Goal: Share content

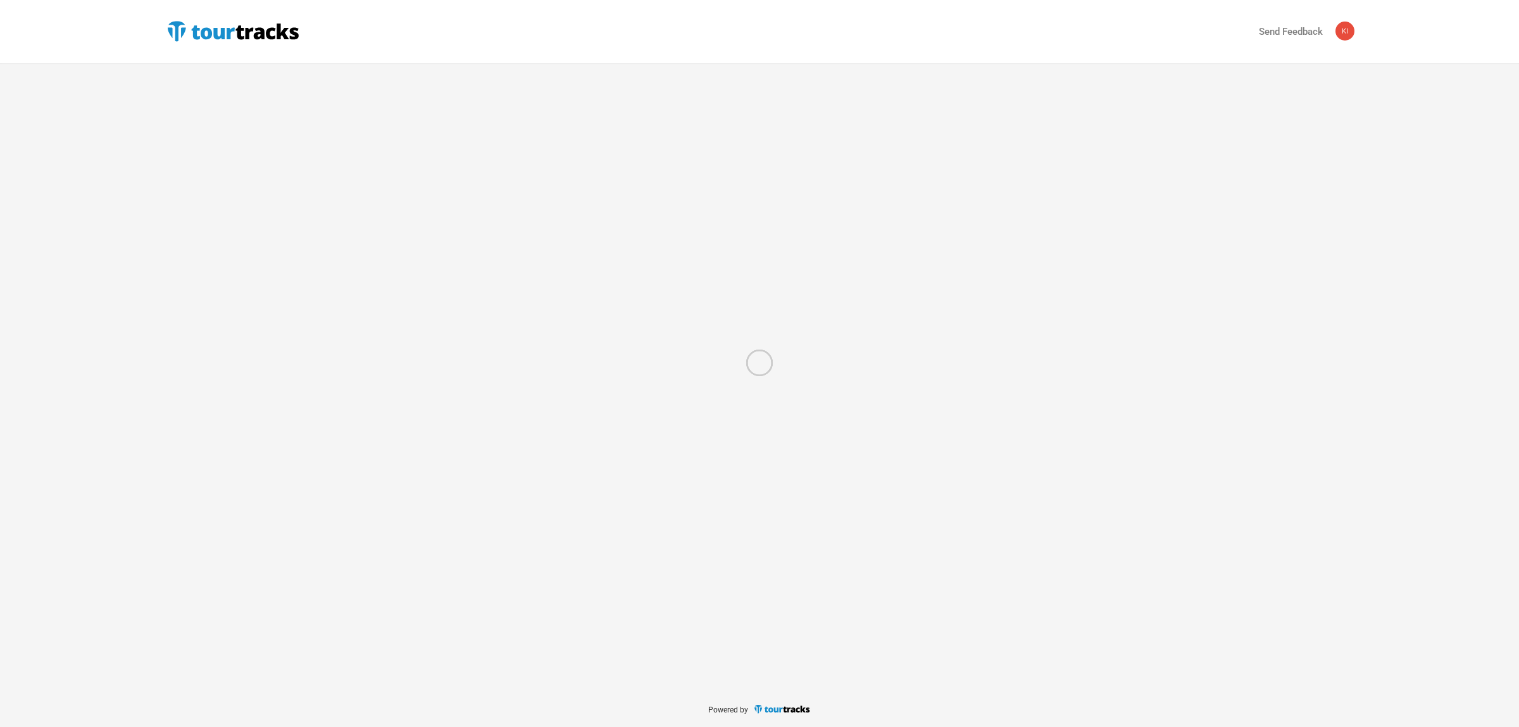
click at [196, 30] on div at bounding box center [759, 363] width 1519 height 727
click at [206, 33] on div at bounding box center [759, 363] width 1519 height 727
drag, startPoint x: 187, startPoint y: 32, endPoint x: 168, endPoint y: 15, distance: 26.4
click at [187, 32] on div at bounding box center [759, 363] width 1519 height 727
click at [182, 80] on div at bounding box center [759, 363] width 1519 height 727
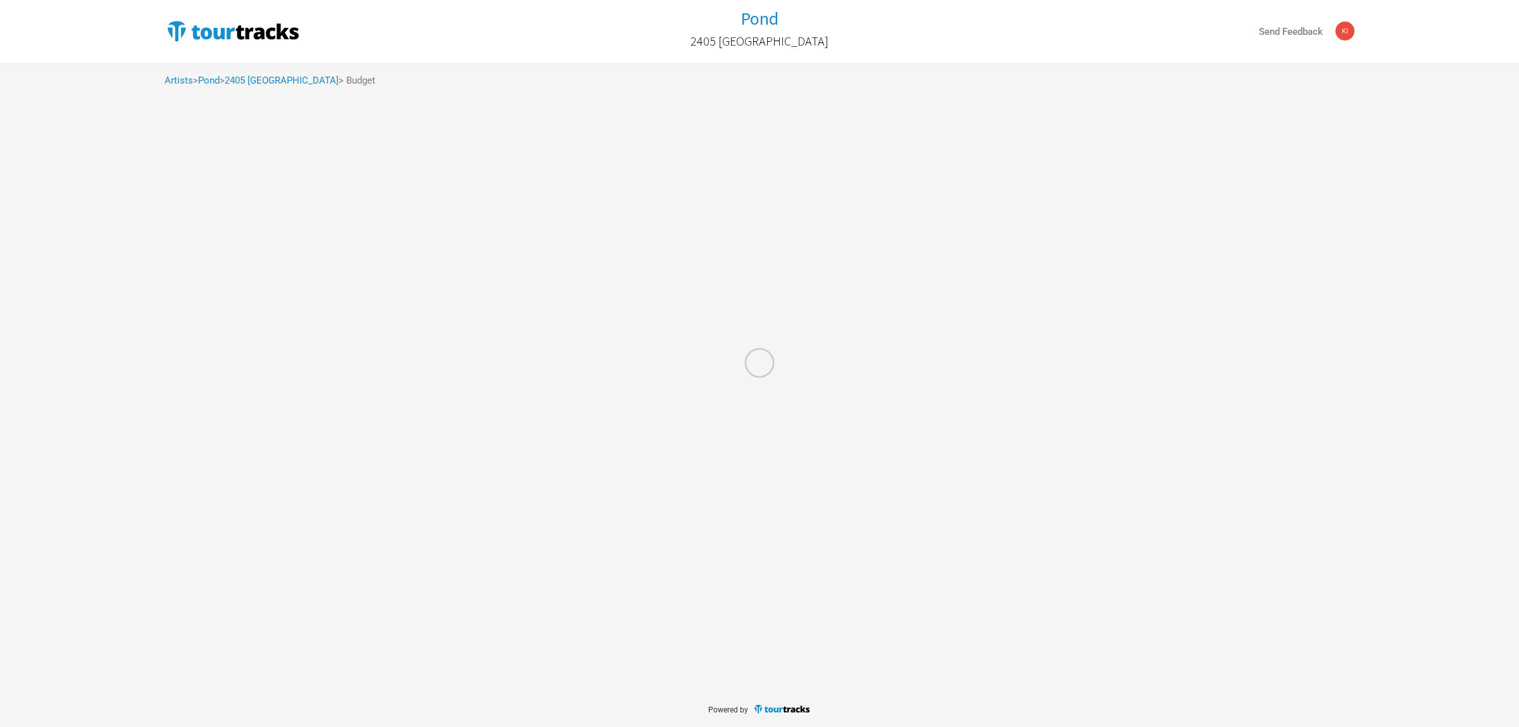
select select "Total Days"
select select "USD"
select select "Total Days"
select select "USD"
select select "Total Days"
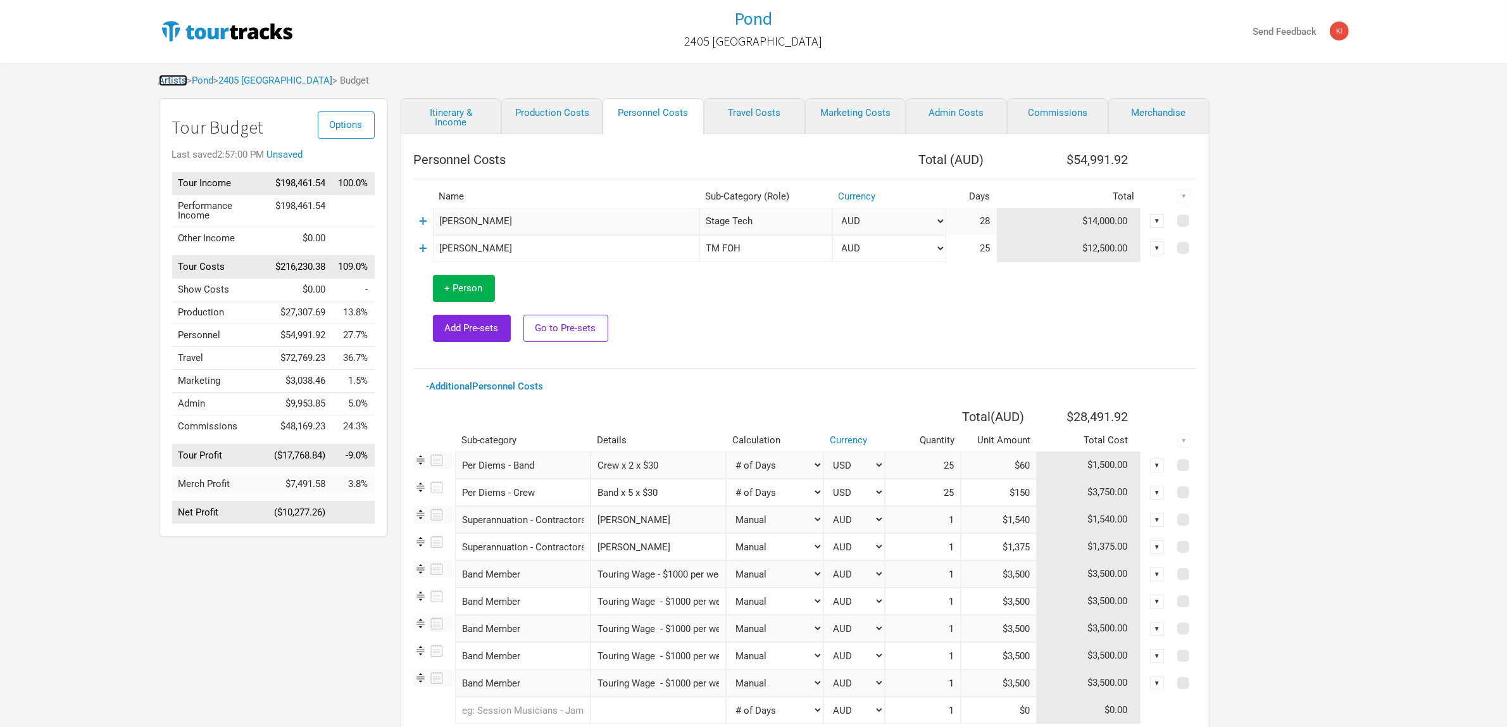
click at [182, 80] on link "Artists" at bounding box center [173, 80] width 28 height 11
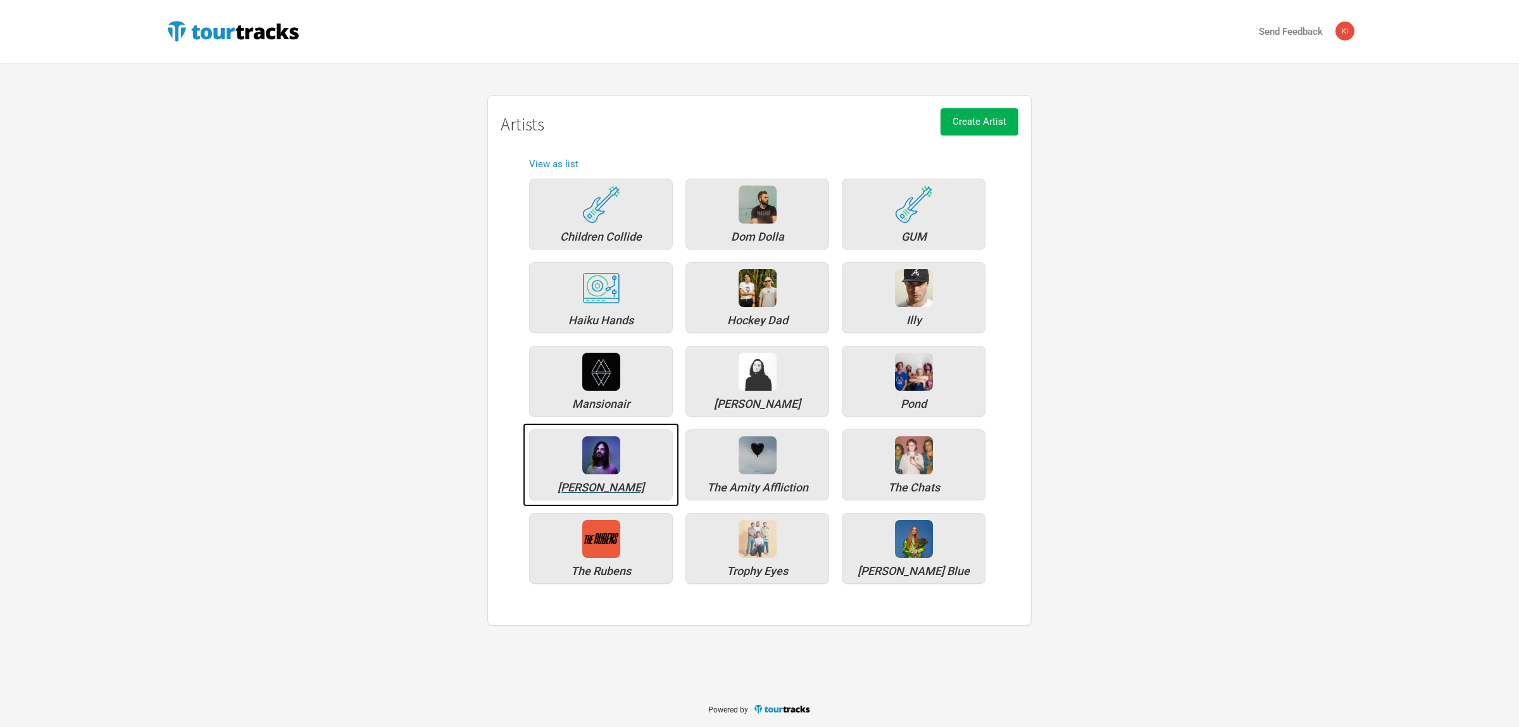
click at [612, 460] on div at bounding box center [601, 455] width 38 height 38
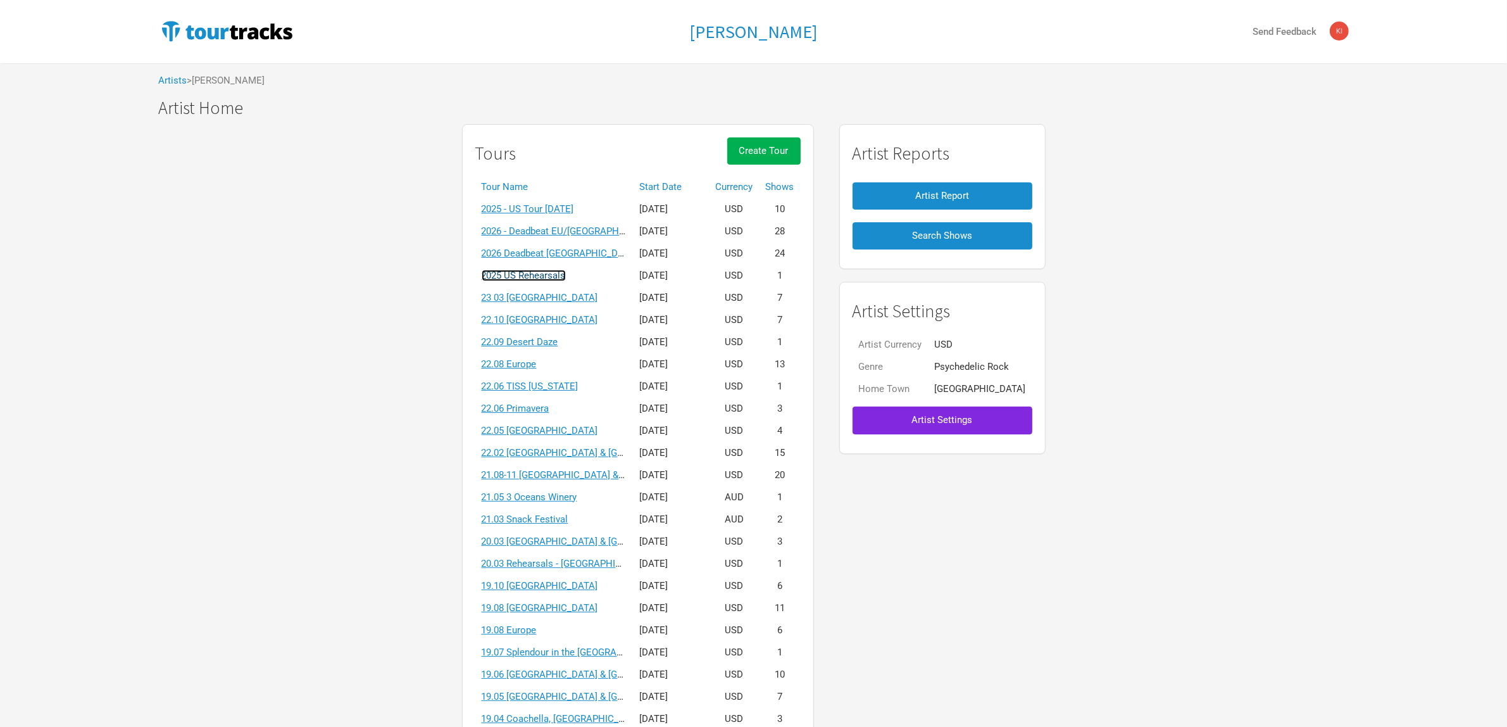
click at [565, 277] on link "2025 US Rehearsals" at bounding box center [524, 275] width 84 height 11
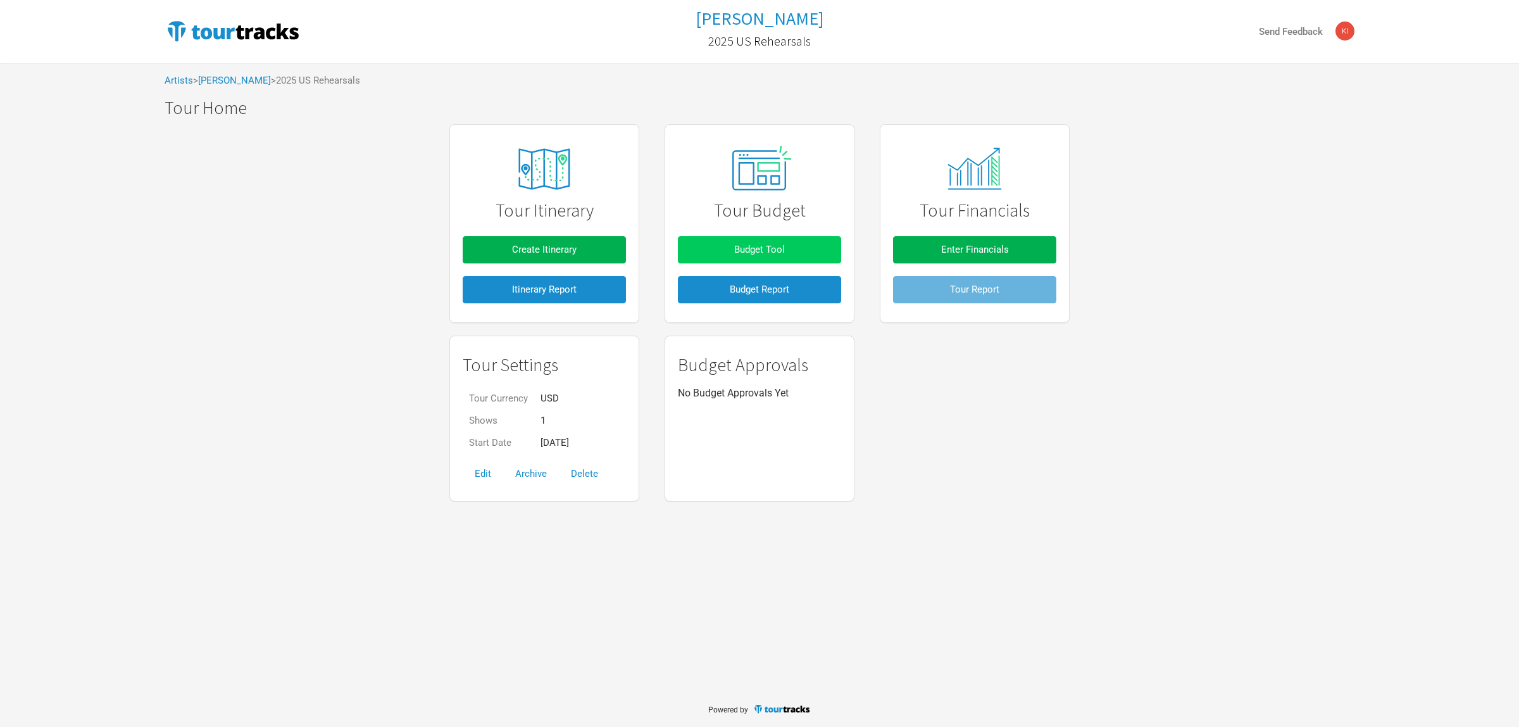
click at [788, 249] on button "Budget Tool" at bounding box center [759, 249] width 163 height 27
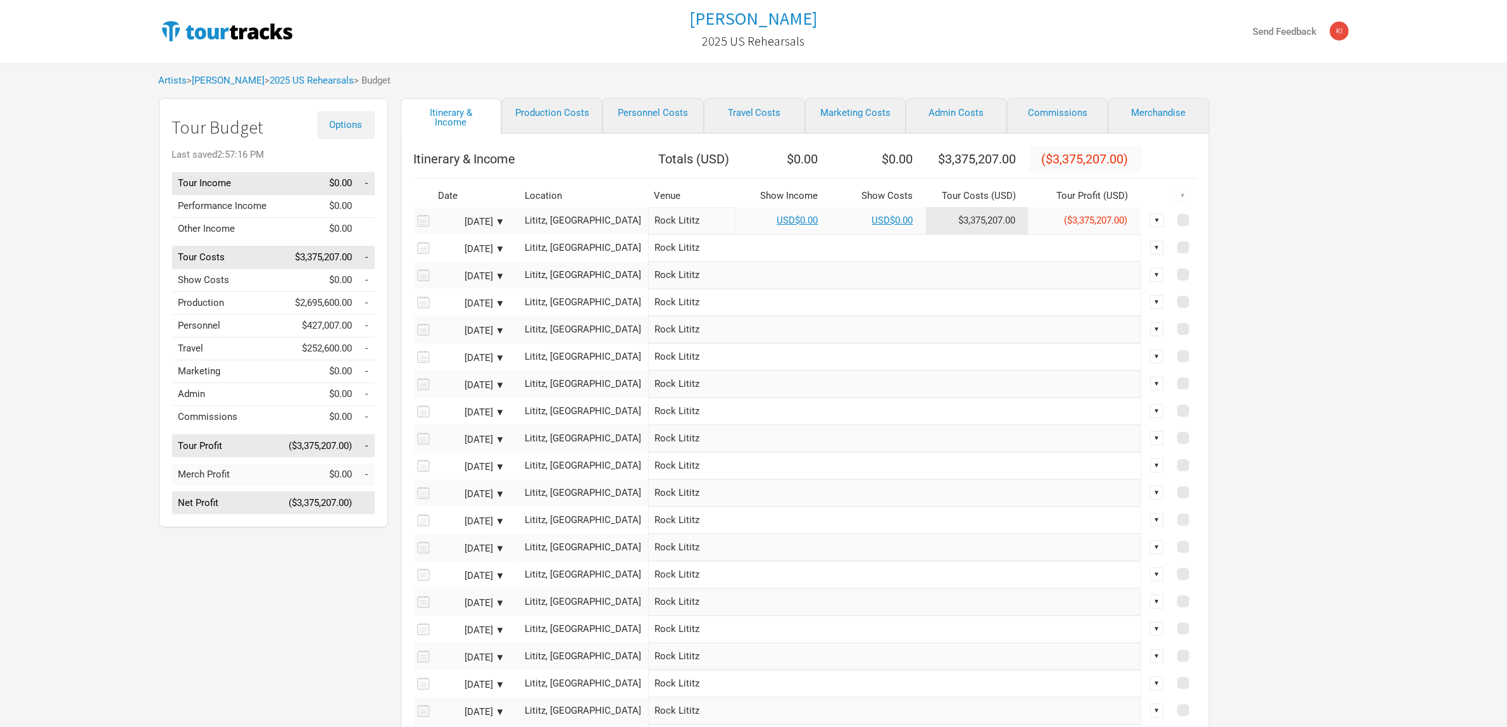
click at [353, 130] on span "Options" at bounding box center [346, 124] width 33 height 11
click at [127, 222] on div "[PERSON_NAME] 2025 US Rehearsals Send Feedback Artists > Tame Impala > 2025 US …" at bounding box center [753, 425] width 1507 height 851
click at [344, 121] on span "Options" at bounding box center [346, 124] width 33 height 11
click at [317, 194] on link "Budget Report" at bounding box center [326, 188] width 67 height 22
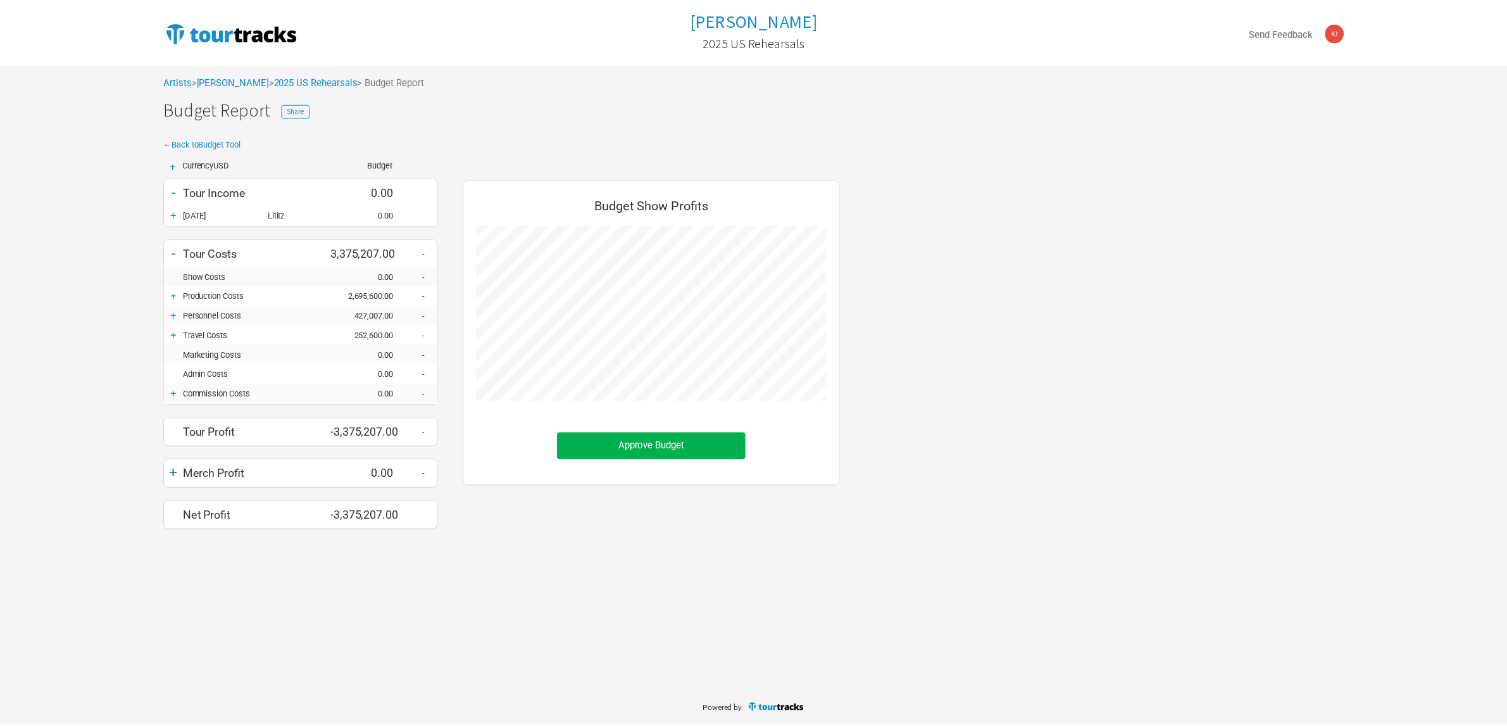
scroll to position [374, 405]
click at [175, 298] on div "+" at bounding box center [174, 295] width 19 height 13
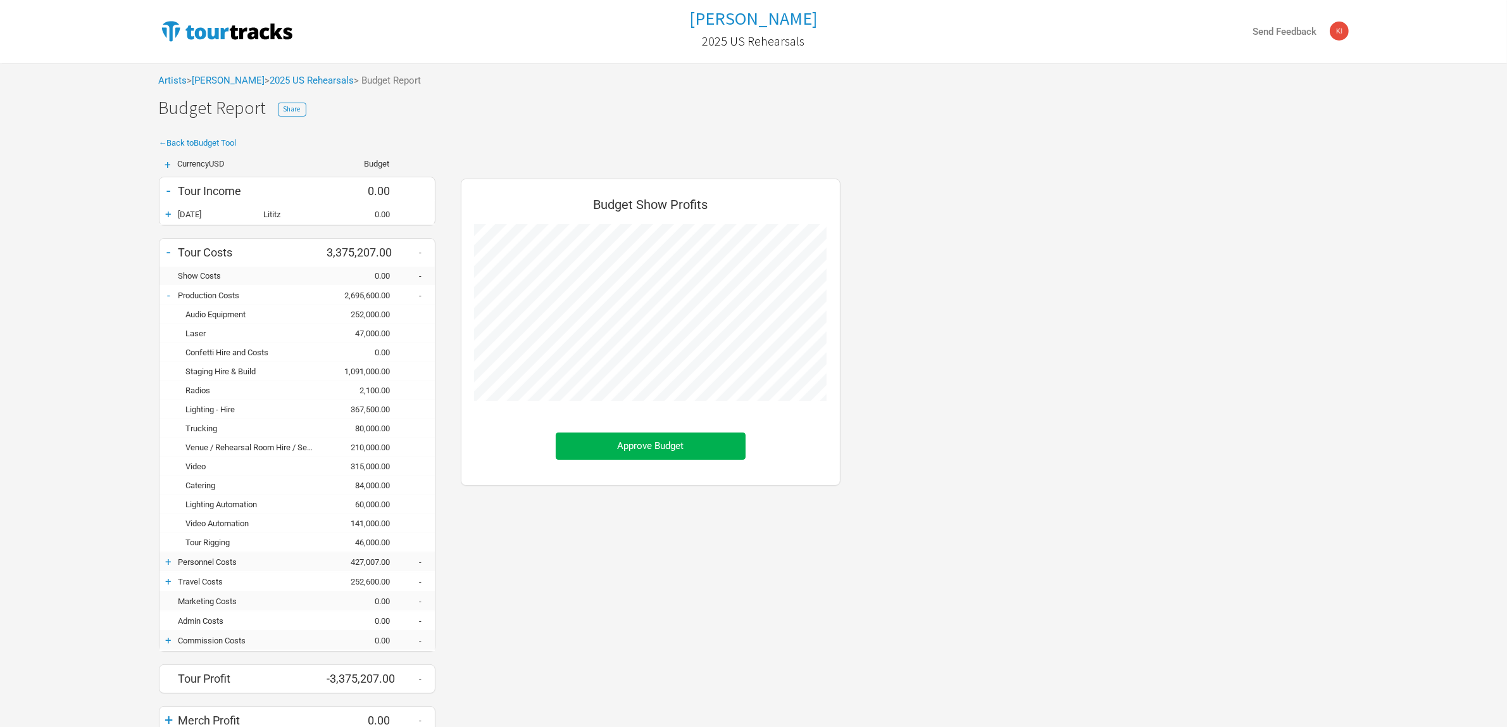
click at [171, 562] on div "+" at bounding box center [169, 561] width 19 height 13
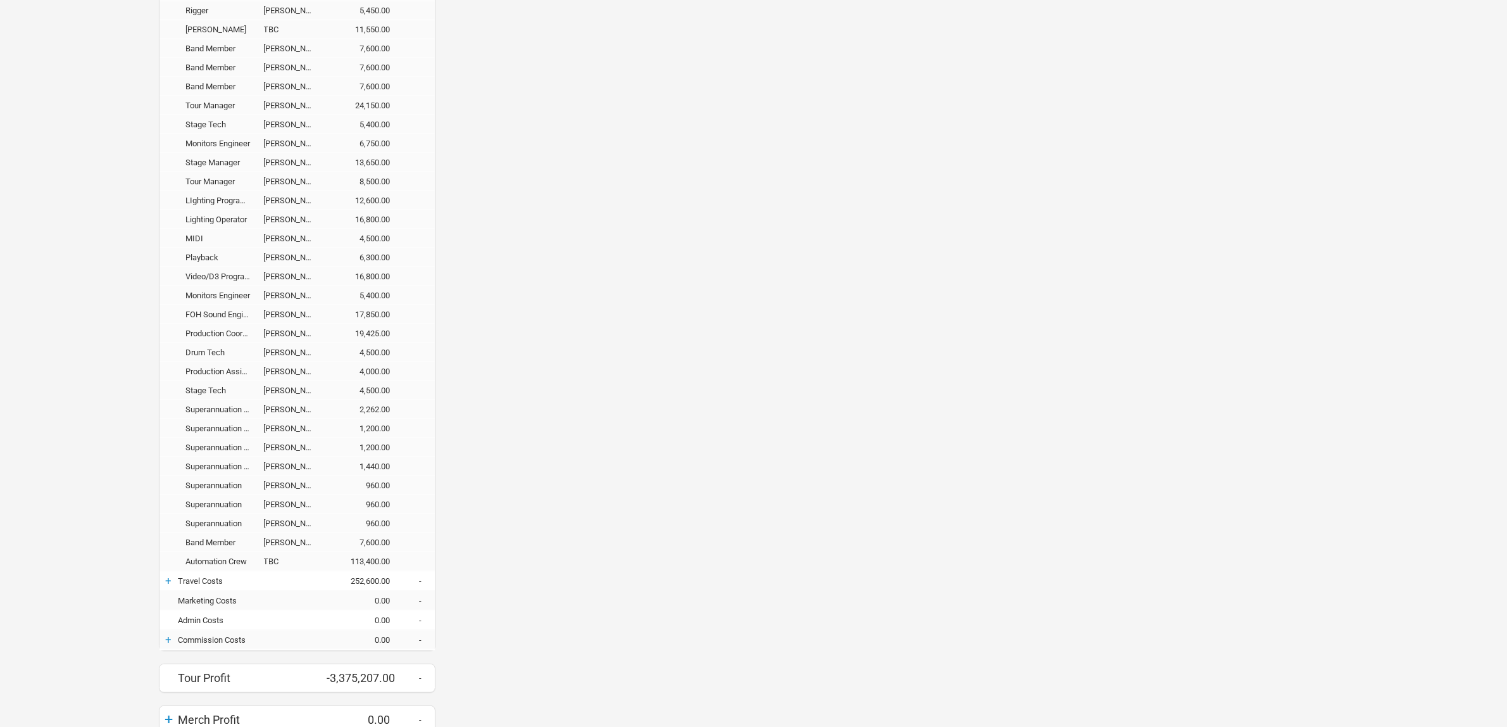
scroll to position [823, 0]
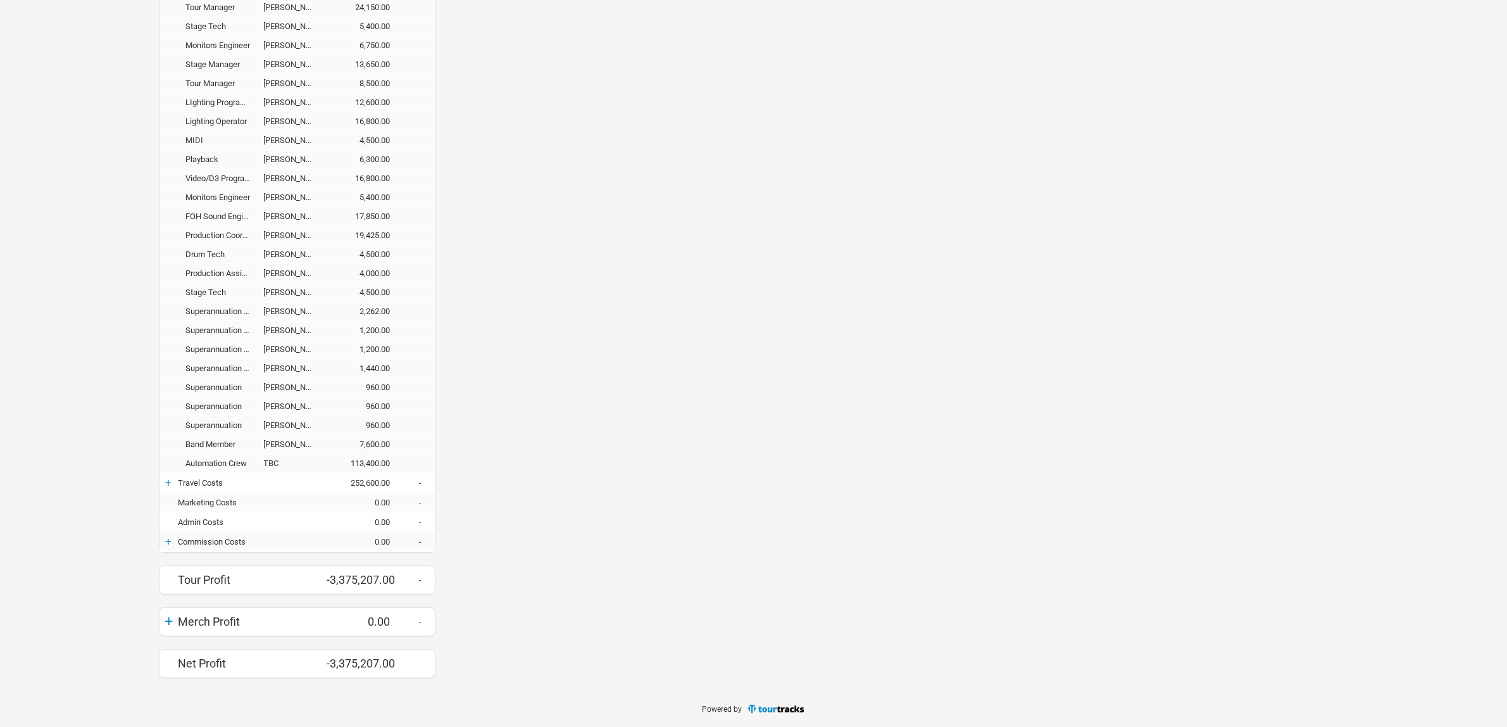
click at [169, 483] on div "+" at bounding box center [169, 482] width 19 height 13
click at [168, 540] on div "+" at bounding box center [169, 541] width 19 height 13
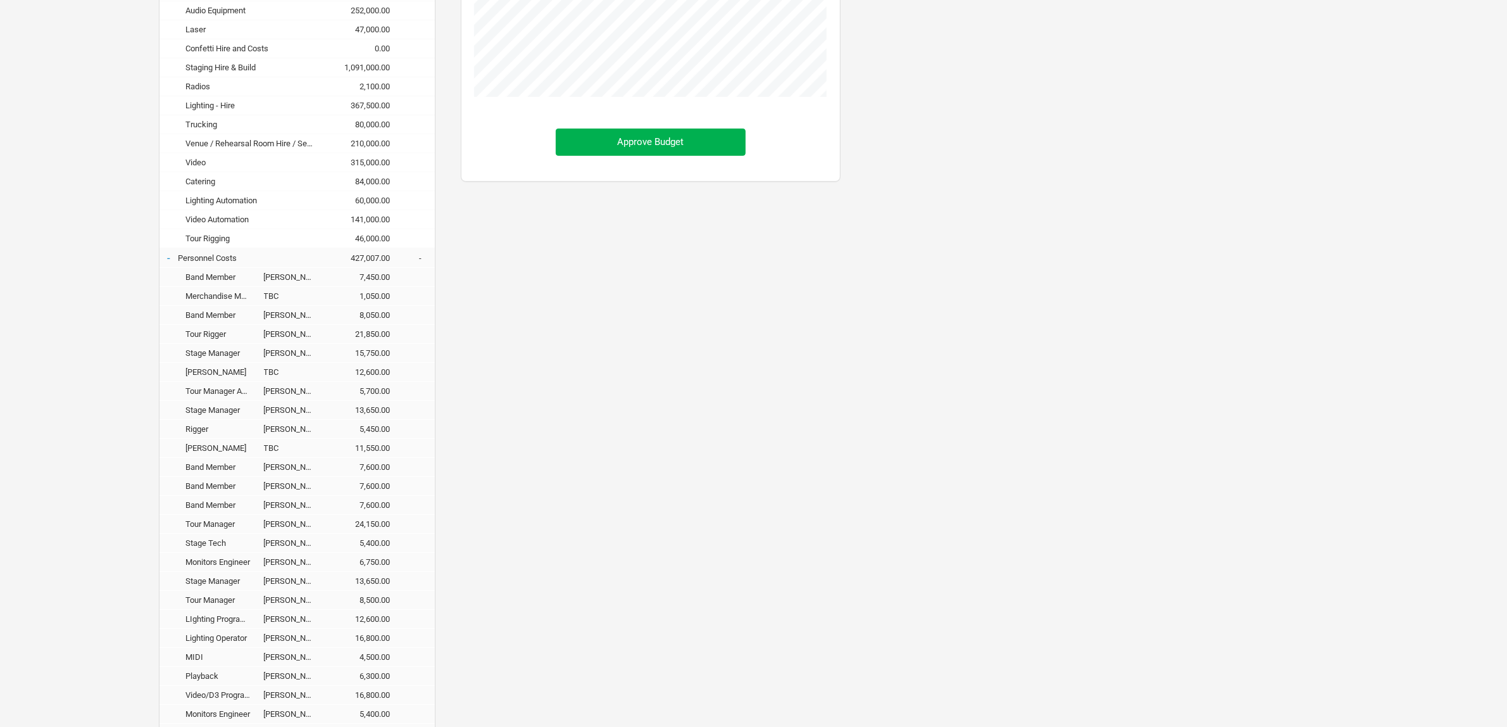
scroll to position [0, 0]
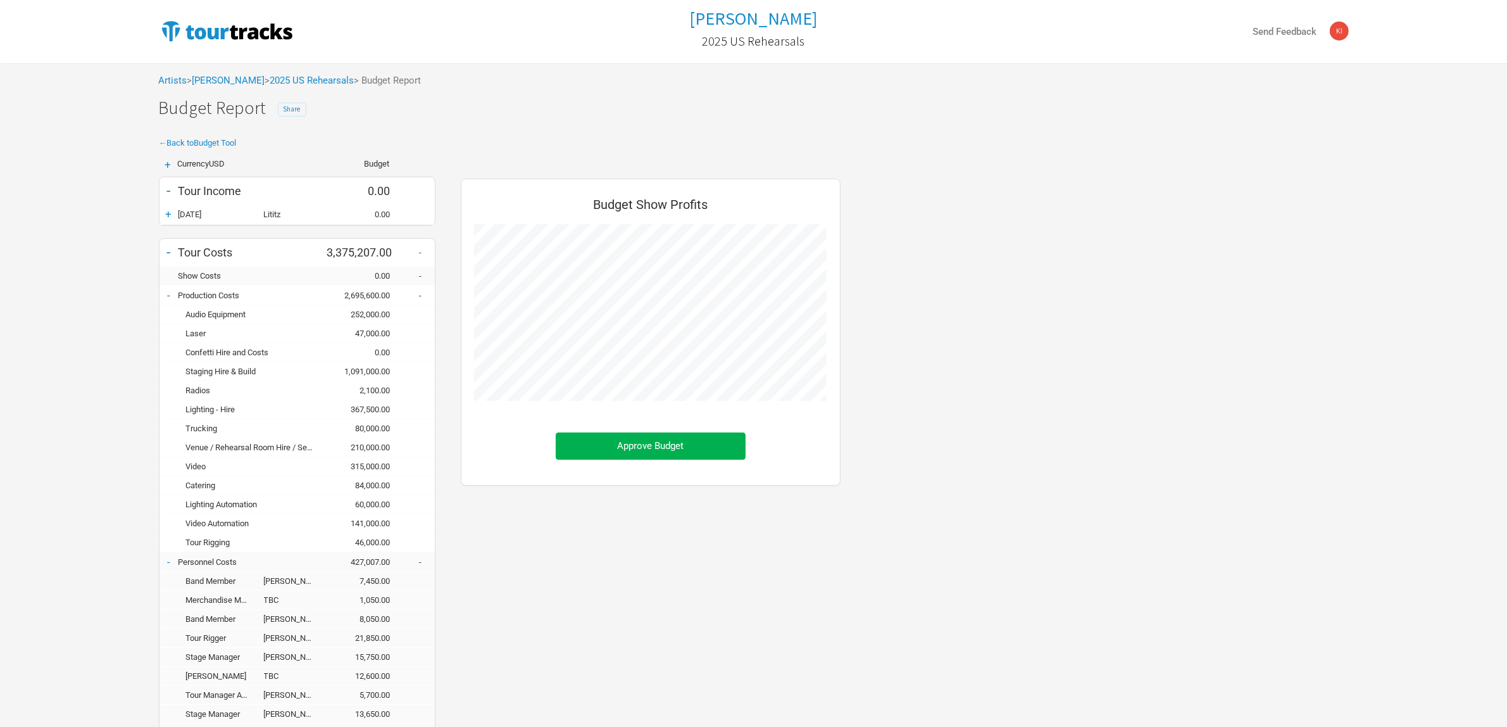
click at [293, 108] on span "Share" at bounding box center [292, 108] width 17 height 9
click at [447, 250] on button "Copy Link" at bounding box center [452, 249] width 63 height 27
